Goal: Find contact information: Find contact information

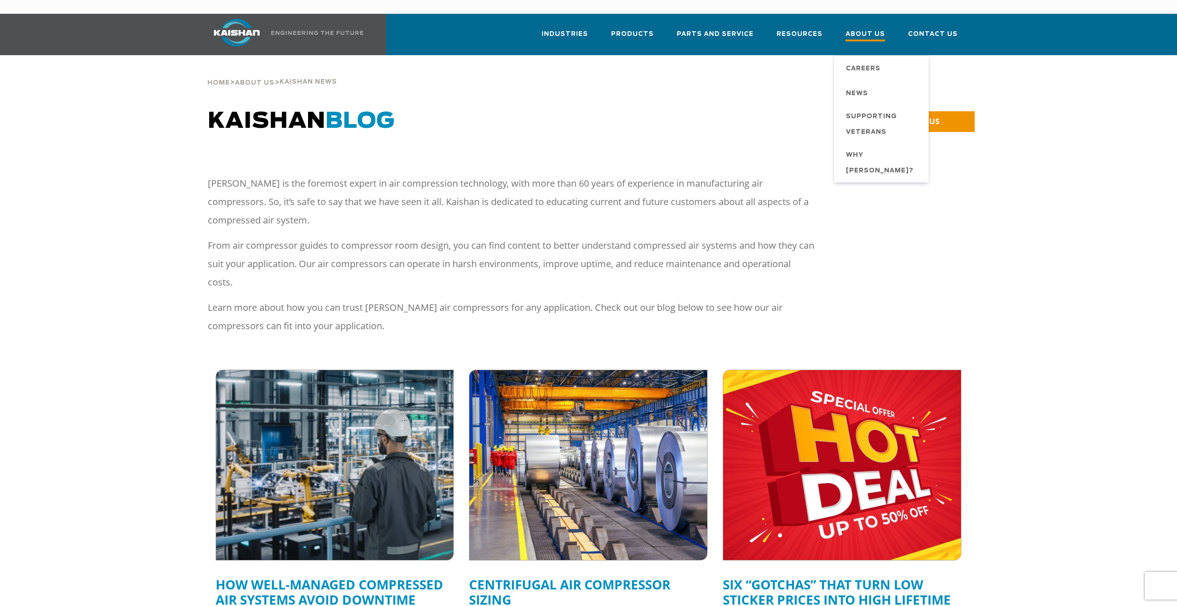
click at [877, 29] on span "About Us" at bounding box center [865, 35] width 40 height 12
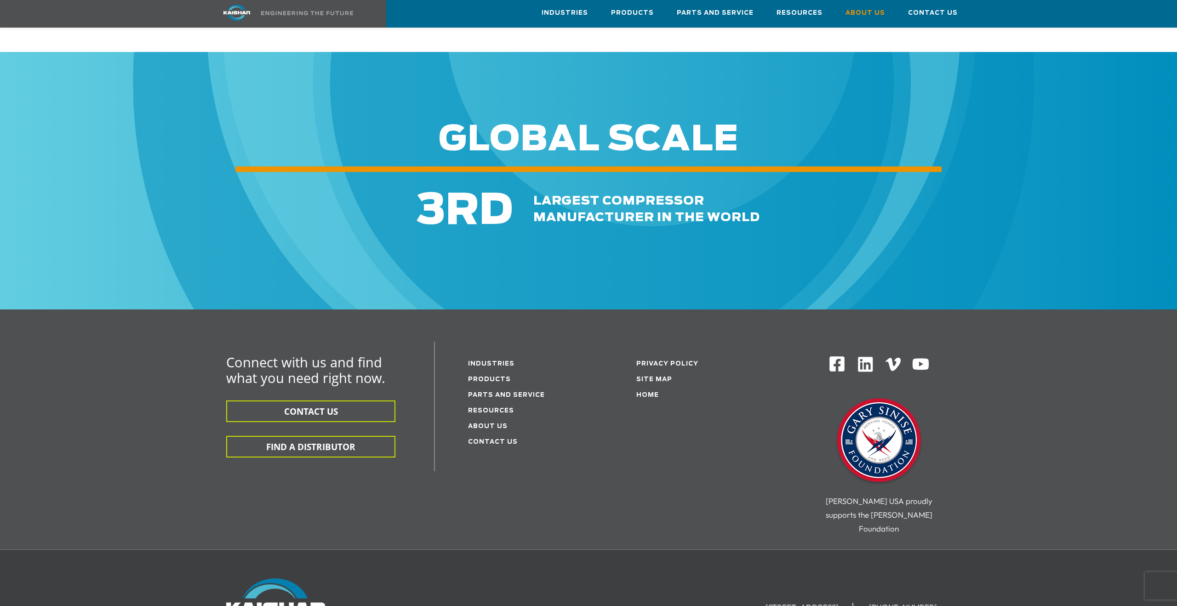
scroll to position [3152, 0]
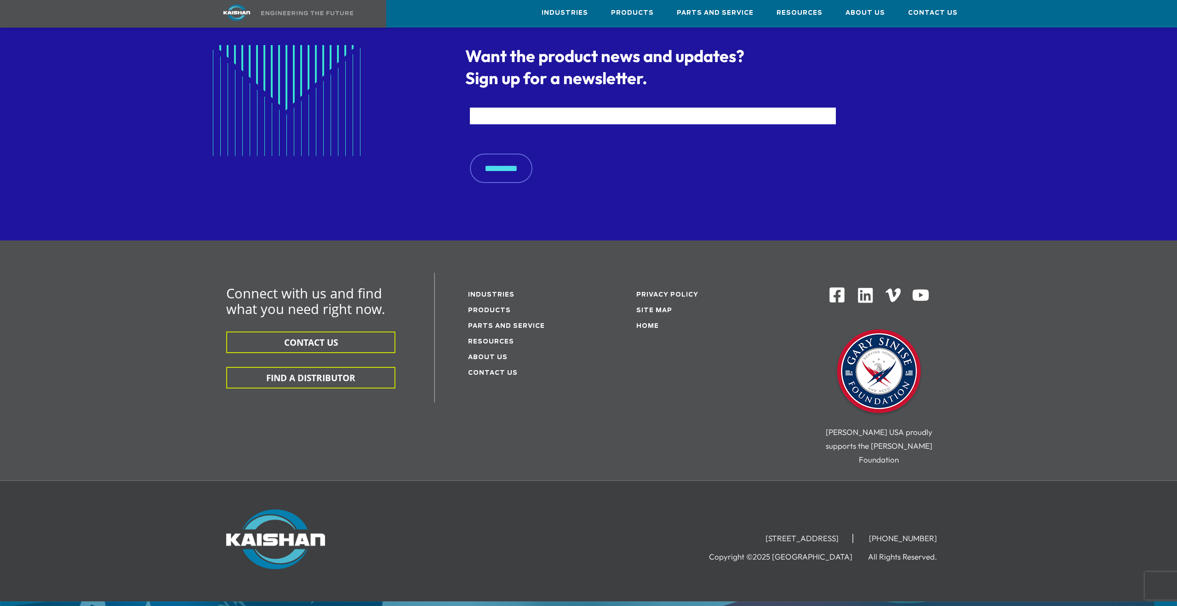
scroll to position [1542, 0]
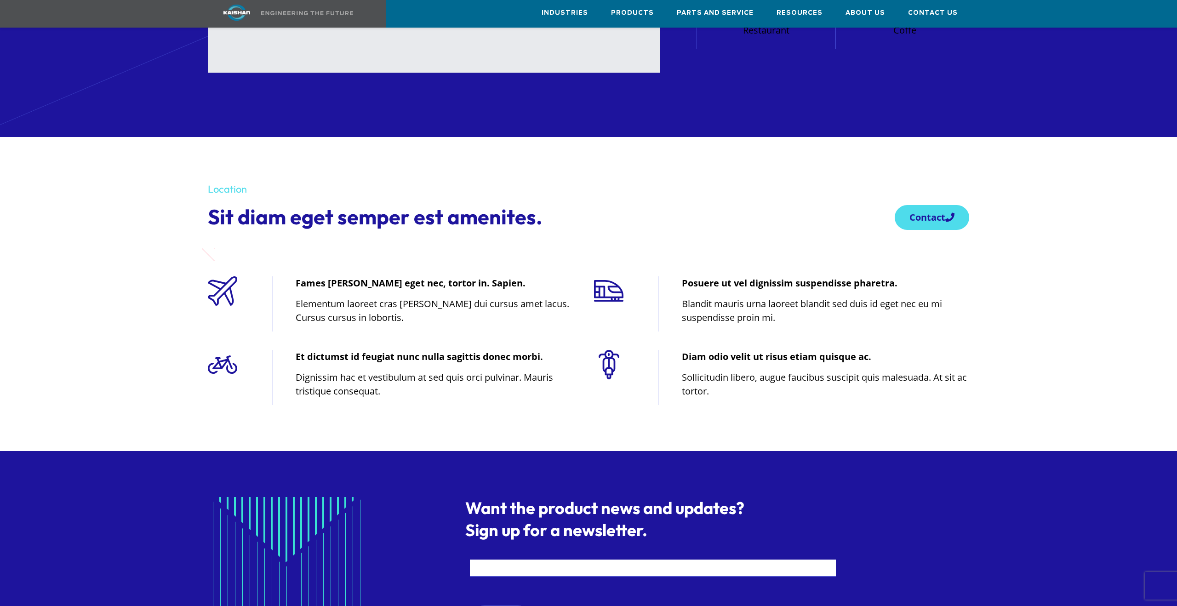
scroll to position [1542, 0]
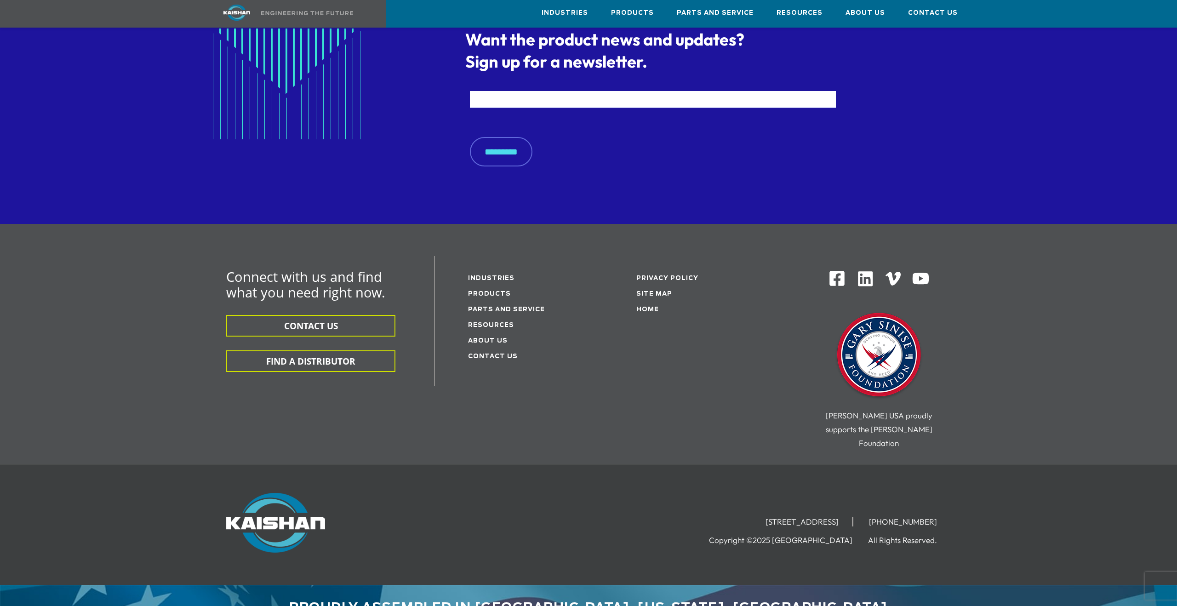
click at [861, 270] on img at bounding box center [866, 279] width 18 height 18
